Goal: Information Seeking & Learning: Learn about a topic

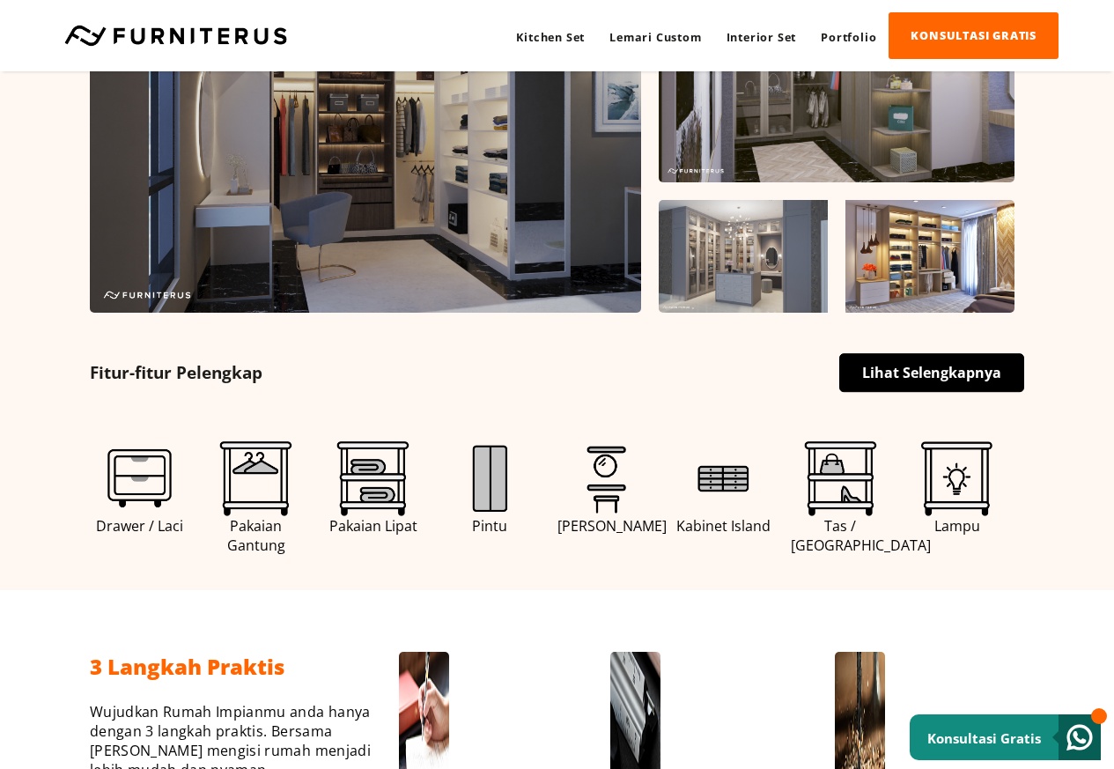
scroll to position [634, 0]
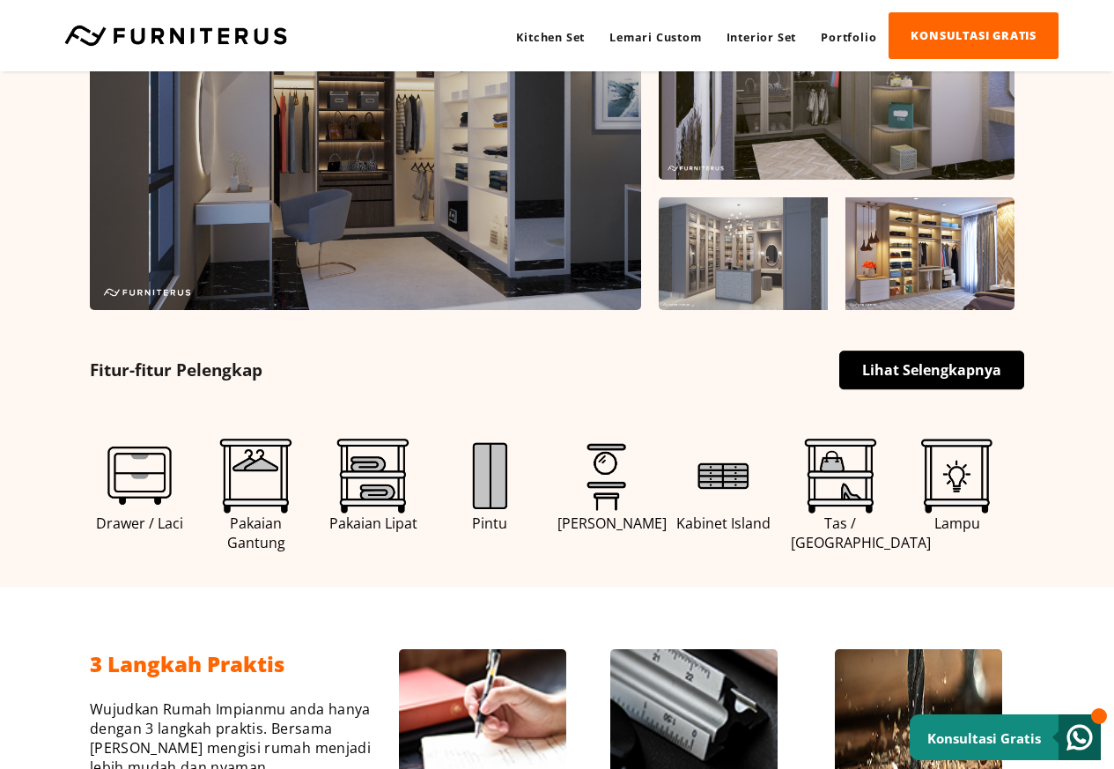
click at [1001, 739] on small "Konsultasi Gratis" at bounding box center [984, 738] width 114 height 18
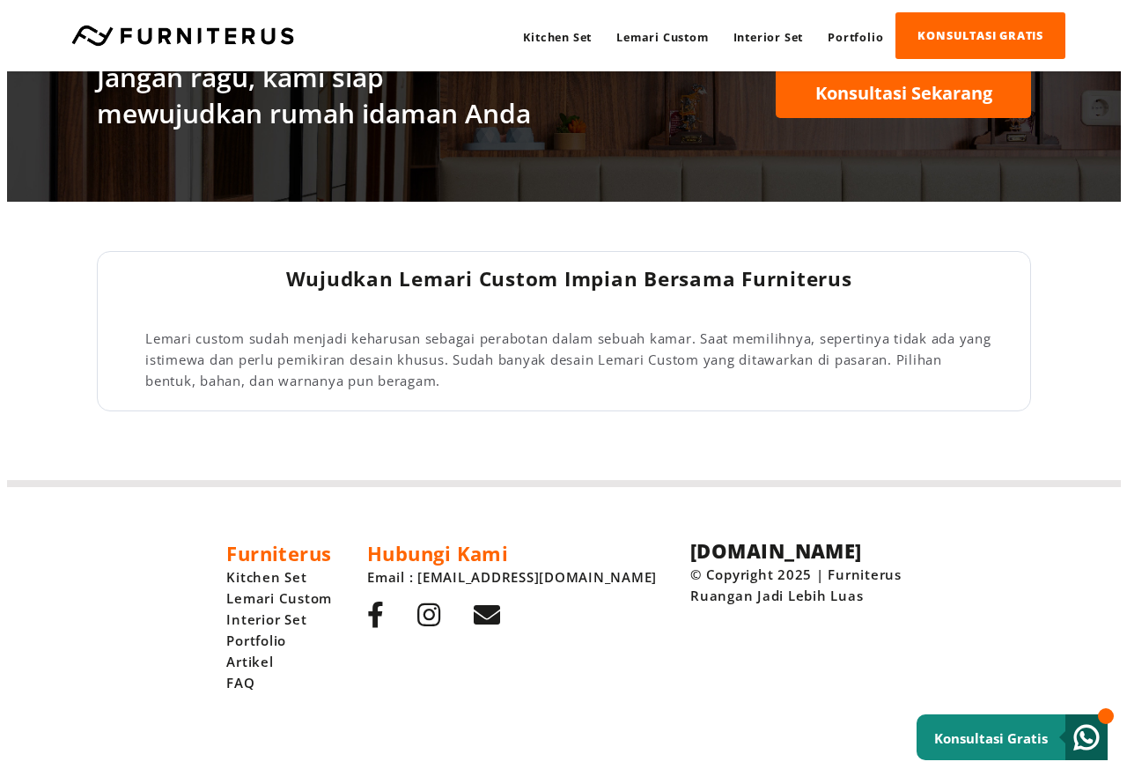
scroll to position [0, 0]
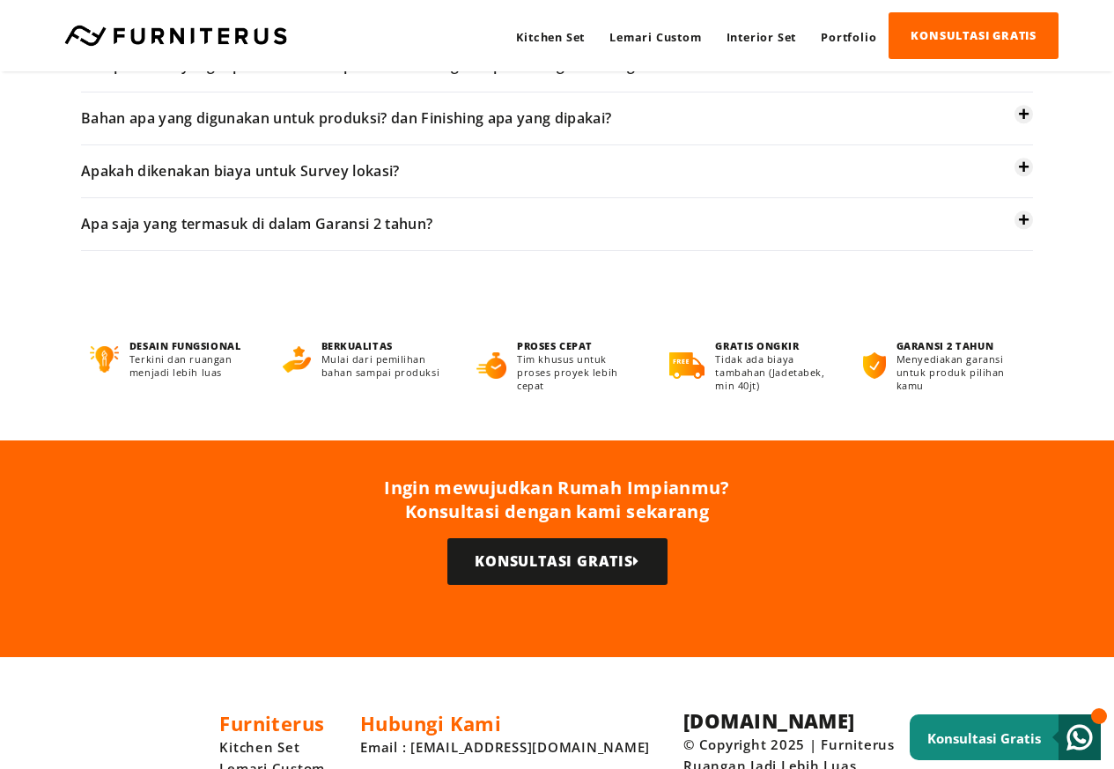
scroll to position [795, 0]
